Goal: Information Seeking & Learning: Learn about a topic

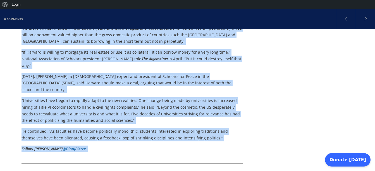
scroll to position [492, 0]
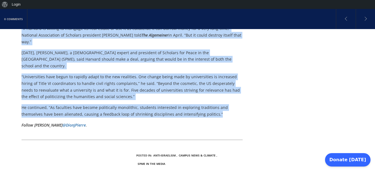
drag, startPoint x: 21, startPoint y: 61, endPoint x: 202, endPoint y: 71, distance: 180.8
click at [202, 71] on div "‘Nothing Less’: Trump Presses for $500 Million Settlement With Harvard Universi…" at bounding box center [187, 37] width 332 height 916
copy div "‘Nothing Less’: Trump Presses for $500 Million Settlement With Harvard Universi…"
click at [204, 104] on p "He continued, “As faculties have become politically monolithic, students intere…" at bounding box center [131, 110] width 221 height 13
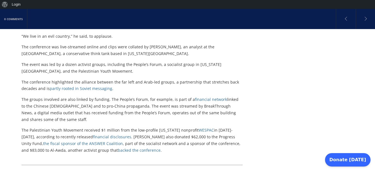
scroll to position [721, 0]
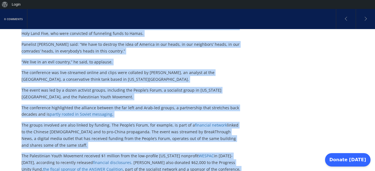
drag, startPoint x: 17, startPoint y: 40, endPoint x: 142, endPoint y: 163, distance: 175.6
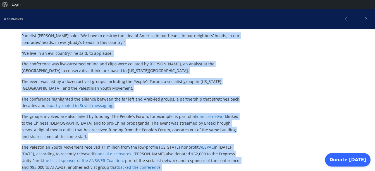
scroll to position [734, 0]
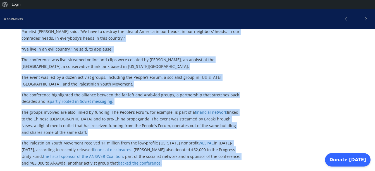
copy div "Loremi dol Sitam, conse ad ‘elit sed’ doeiusmod te IN utl-Etdoloremag aliquaeni…"
click at [153, 122] on p "The groups involved are also linked by funding. The People’s Forum, for example…" at bounding box center [131, 122] width 221 height 27
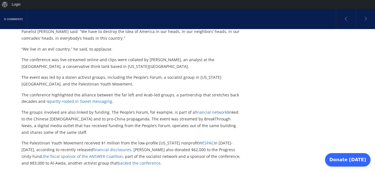
click at [151, 74] on p "The event was led by a dozen activist groups, including the People’s Forum, a s…" at bounding box center [131, 80] width 221 height 13
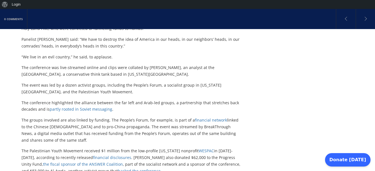
scroll to position [725, 0]
